Goal: Communication & Community: Participate in discussion

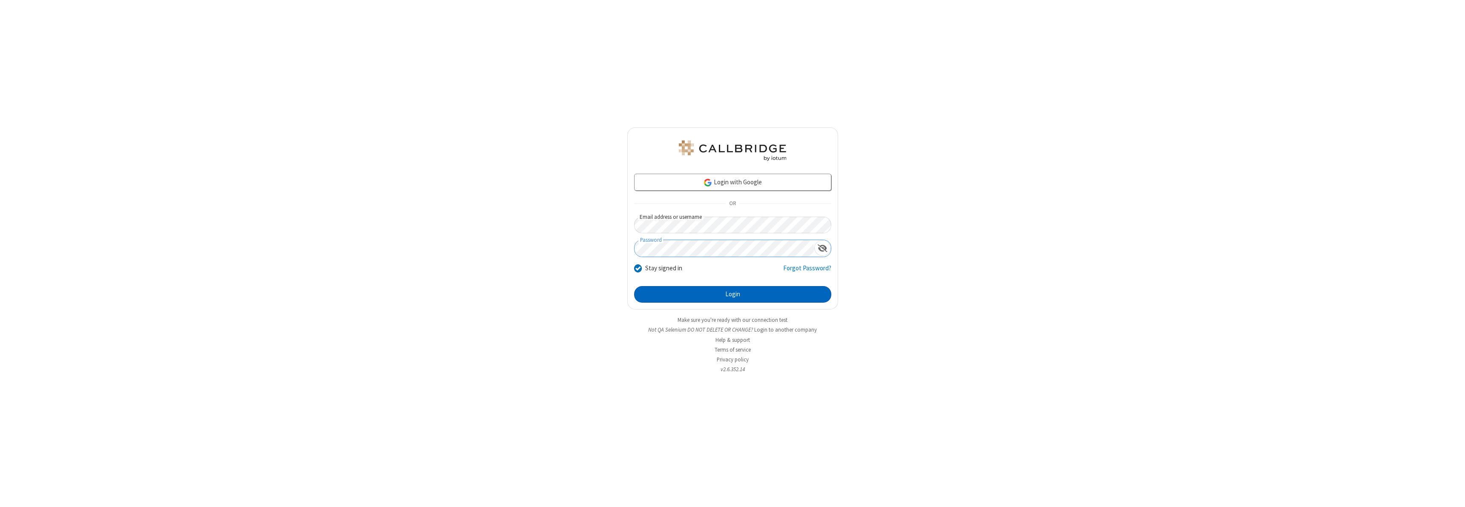
click at [733, 294] on button "Login" at bounding box center [732, 294] width 197 height 17
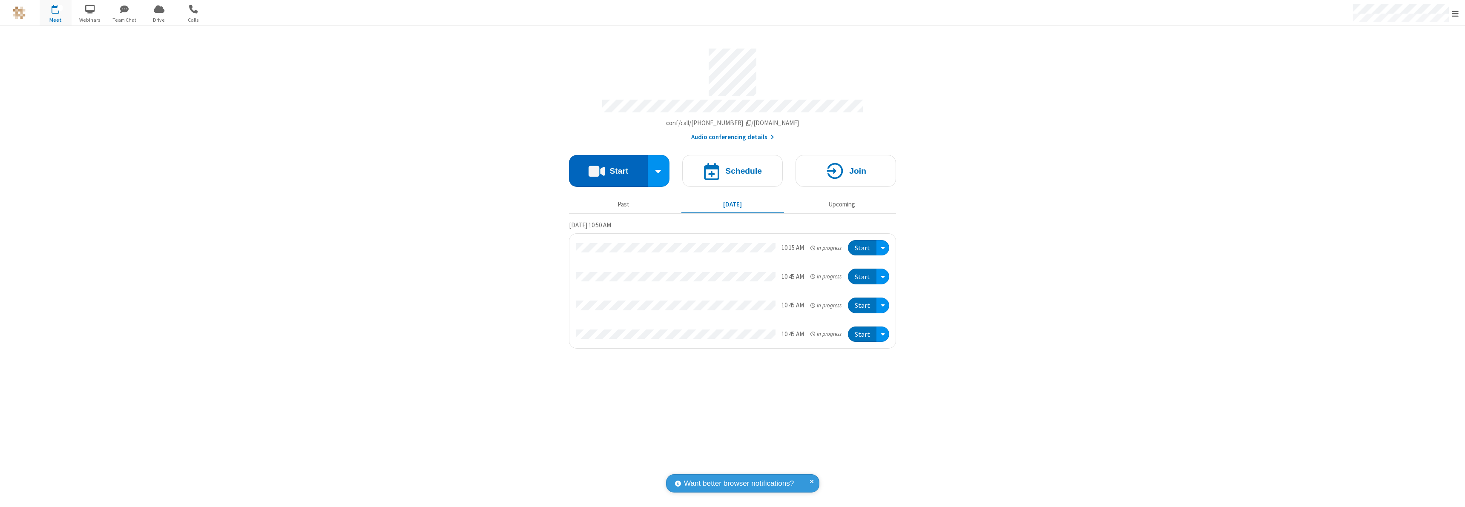
click at [608, 167] on button "Start" at bounding box center [608, 171] width 79 height 32
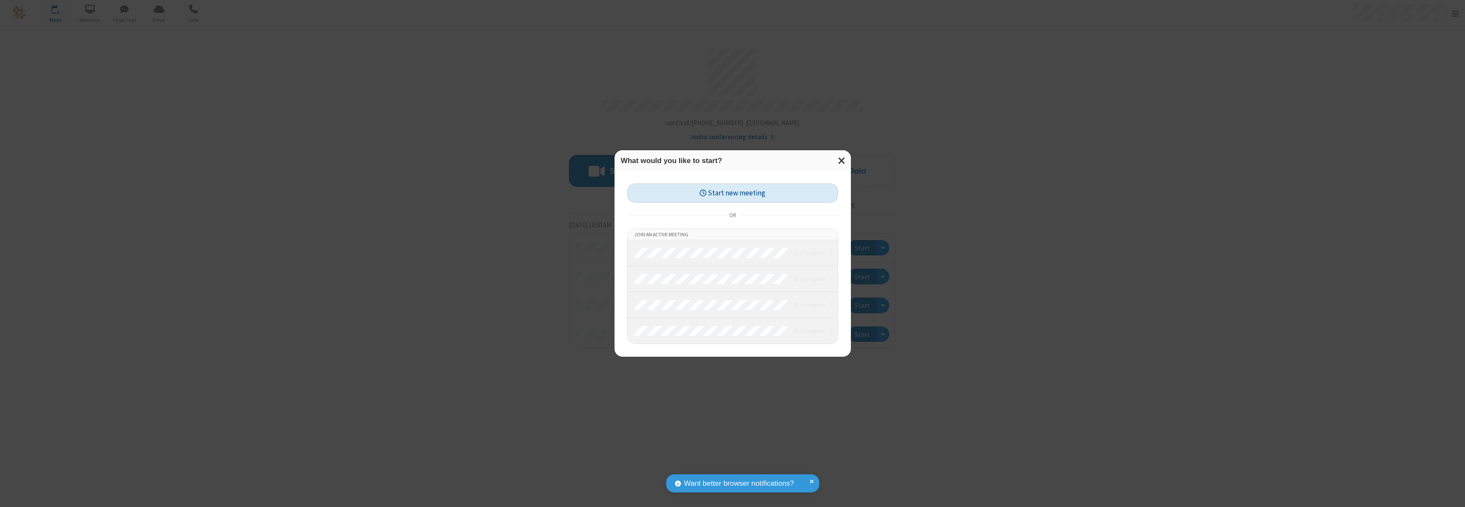
click at [733, 193] on button "Start new meeting" at bounding box center [732, 193] width 211 height 19
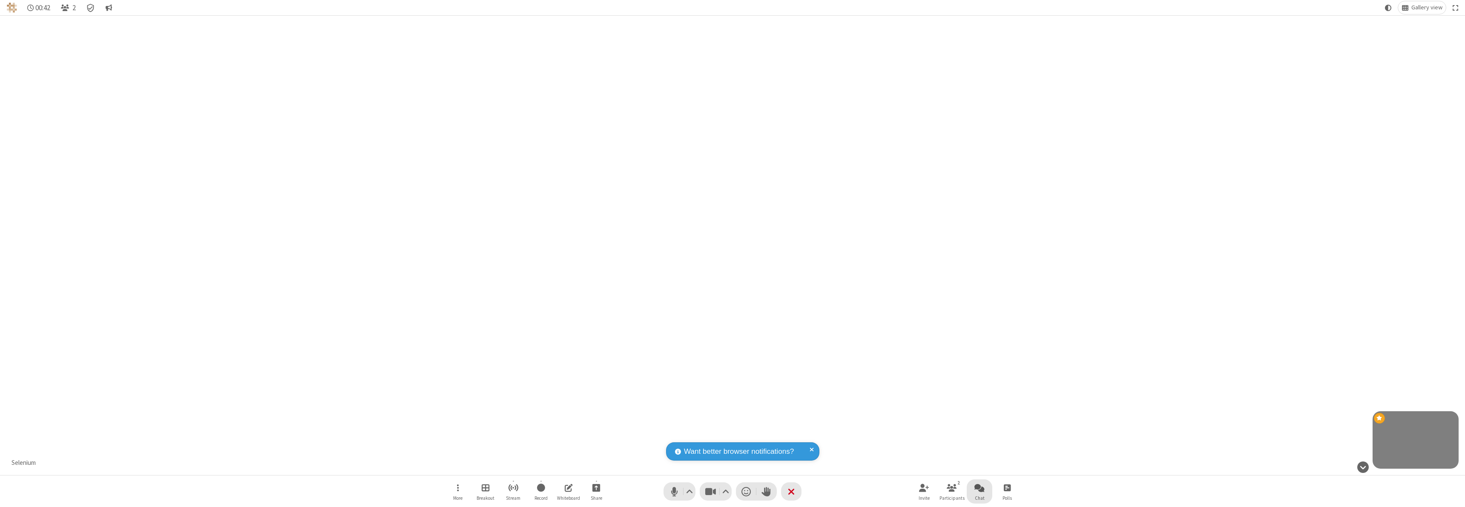
click at [980, 488] on span "Open chat" at bounding box center [979, 488] width 10 height 11
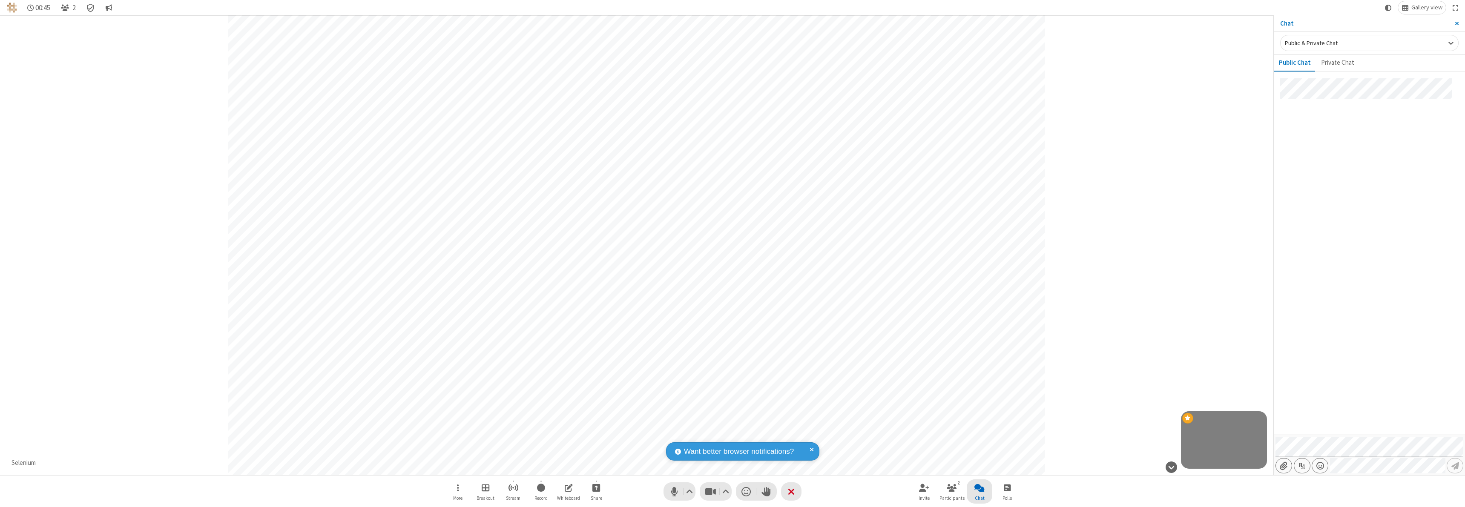
type input "C:\fakepath\doc_test.docx"
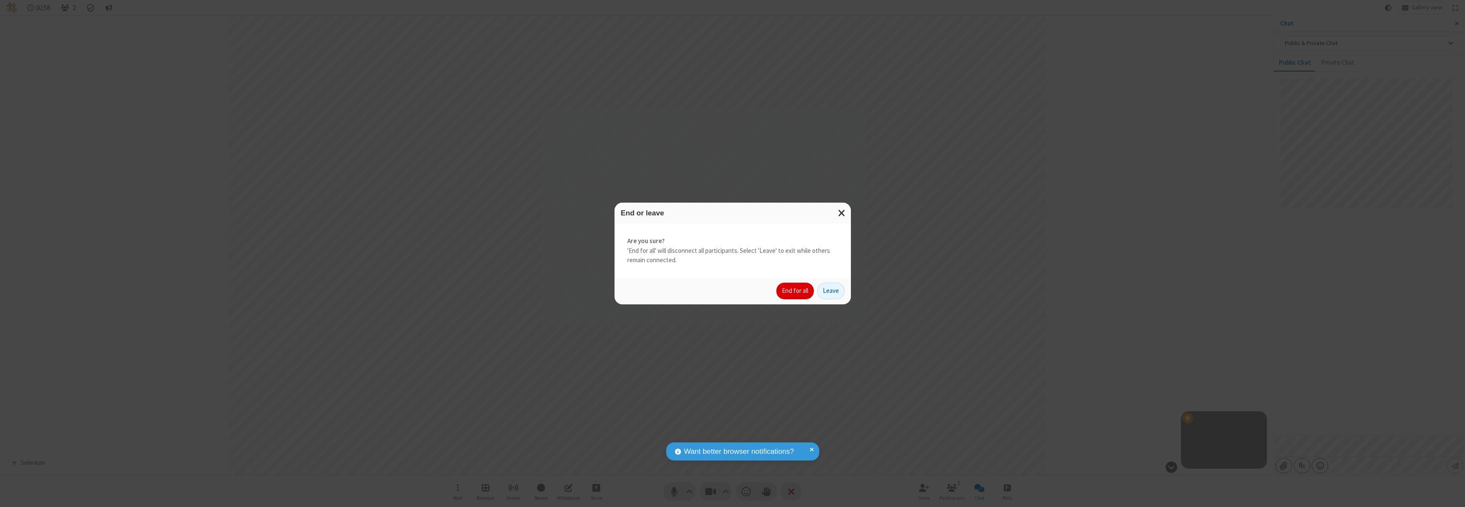
click at [796, 291] on button "End for all" at bounding box center [794, 291] width 37 height 17
